Goal: Information Seeking & Learning: Learn about a topic

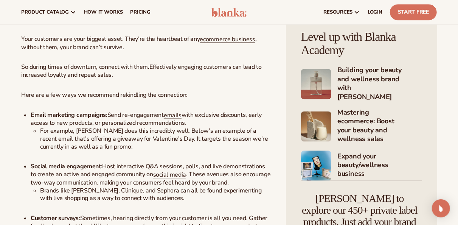
scroll to position [697, 0]
